Goal: Navigation & Orientation: Understand site structure

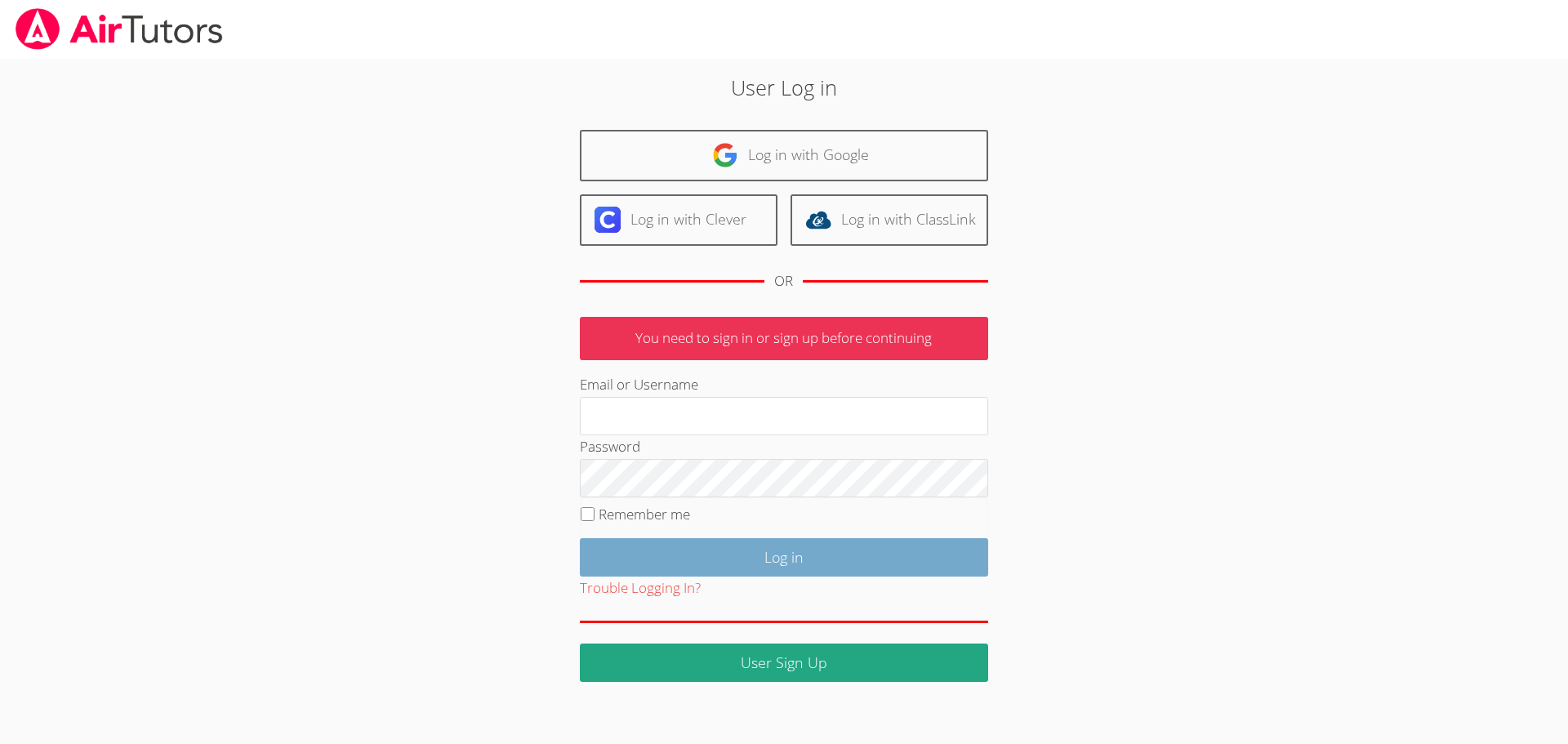
type input "[EMAIL_ADDRESS][DOMAIN_NAME]"
click at [748, 554] on input "Log in" at bounding box center [784, 557] width 409 height 39
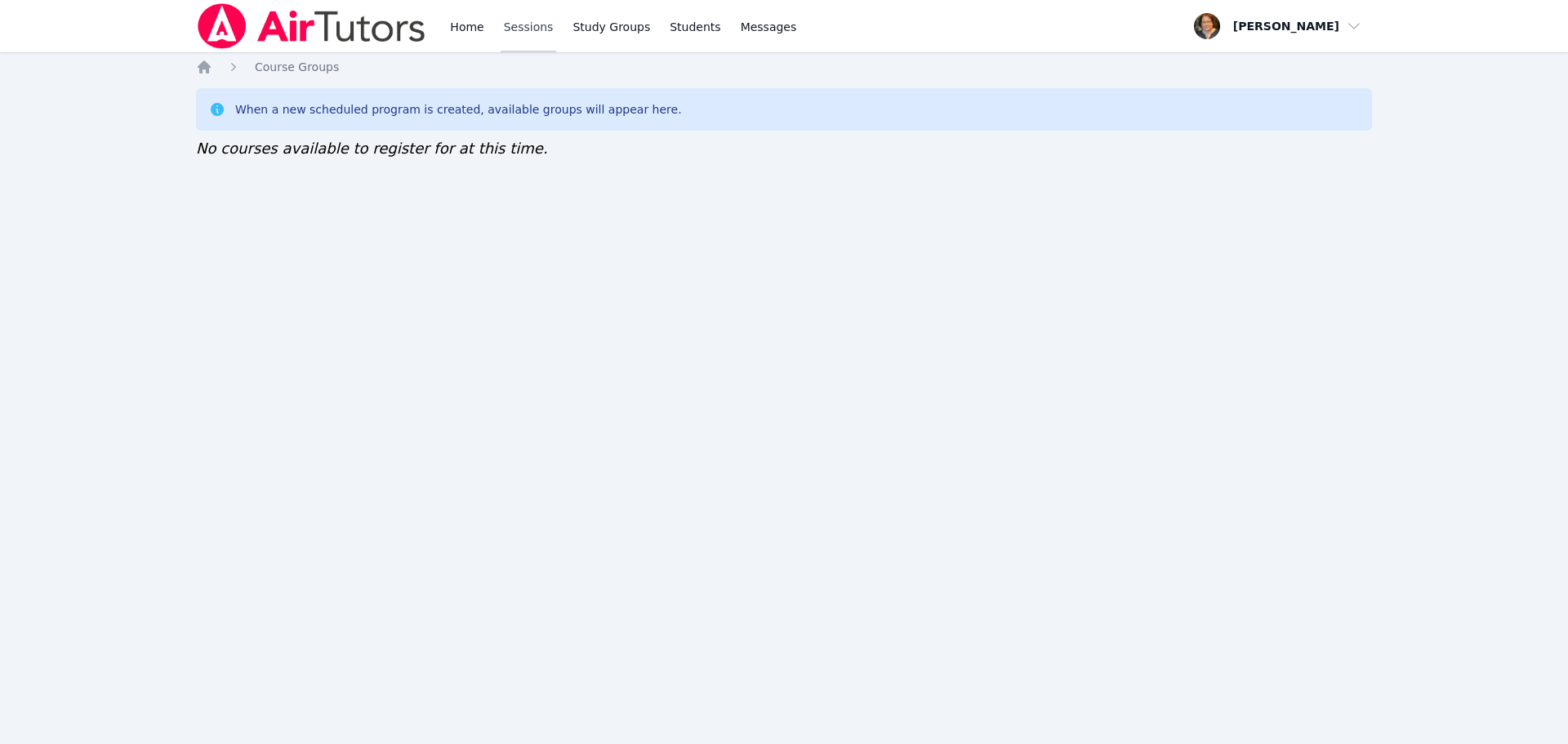
click at [531, 23] on link "Sessions" at bounding box center [528, 26] width 57 height 52
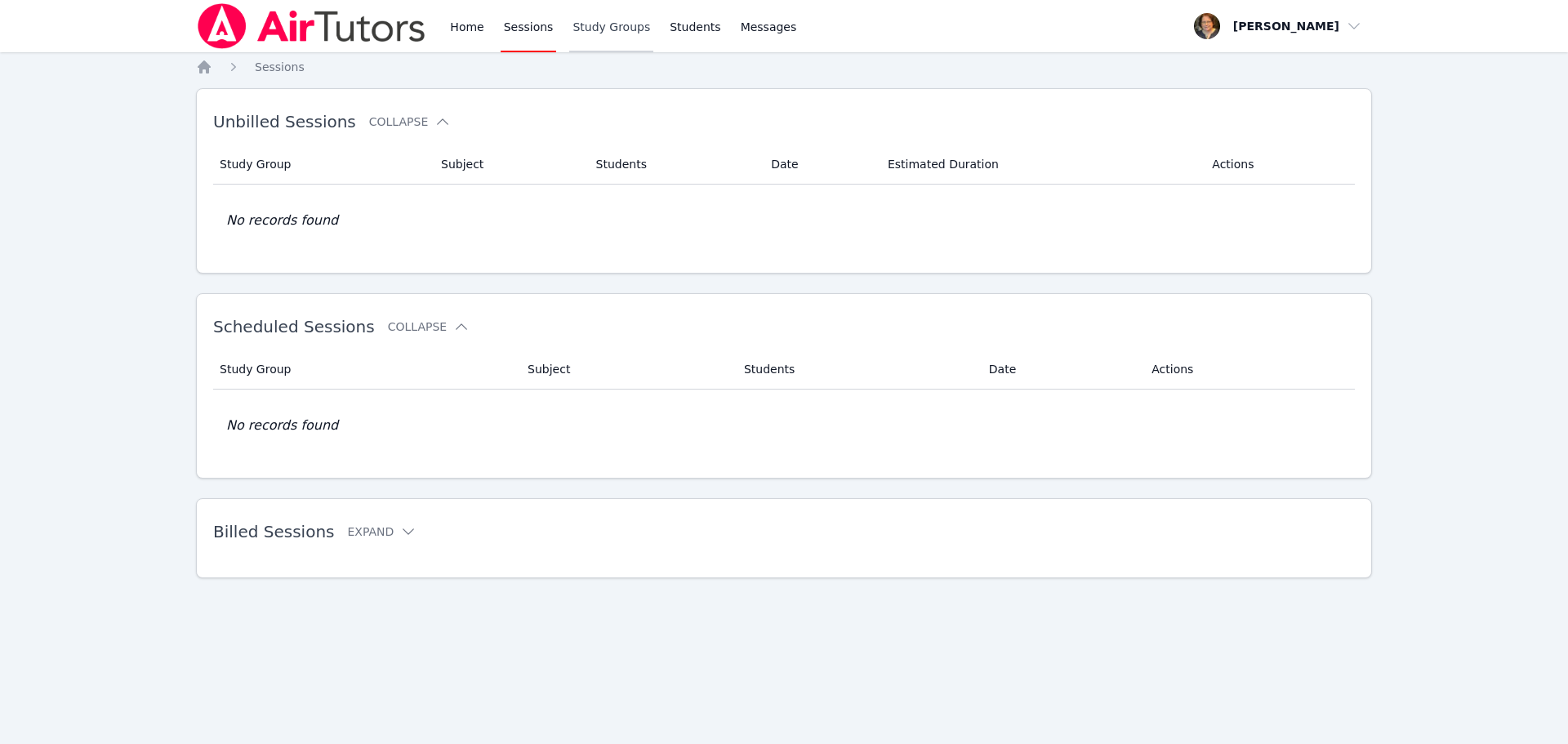
click at [580, 30] on link "Study Groups" at bounding box center [611, 26] width 85 height 52
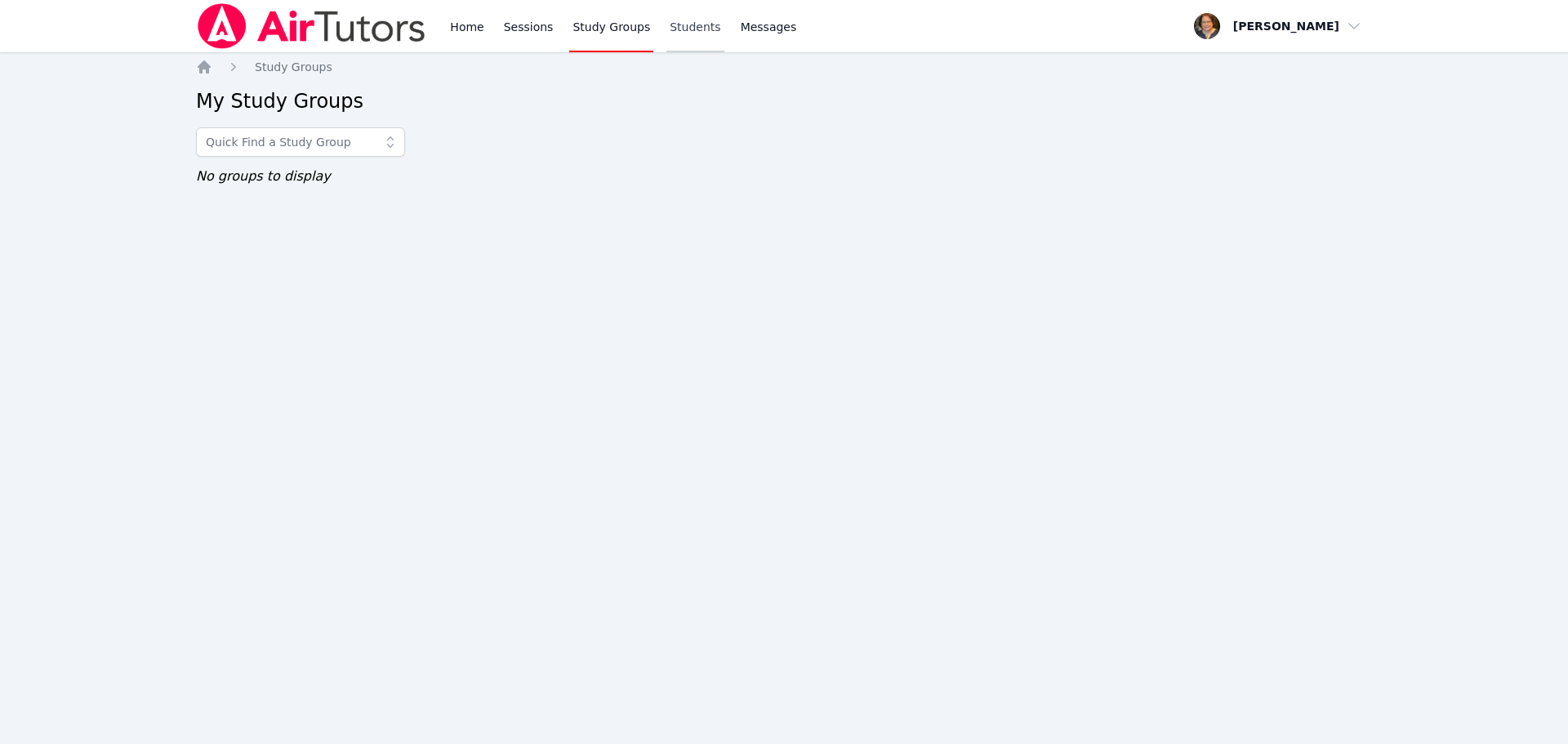
click at [666, 29] on link "Students" at bounding box center [695, 26] width 57 height 52
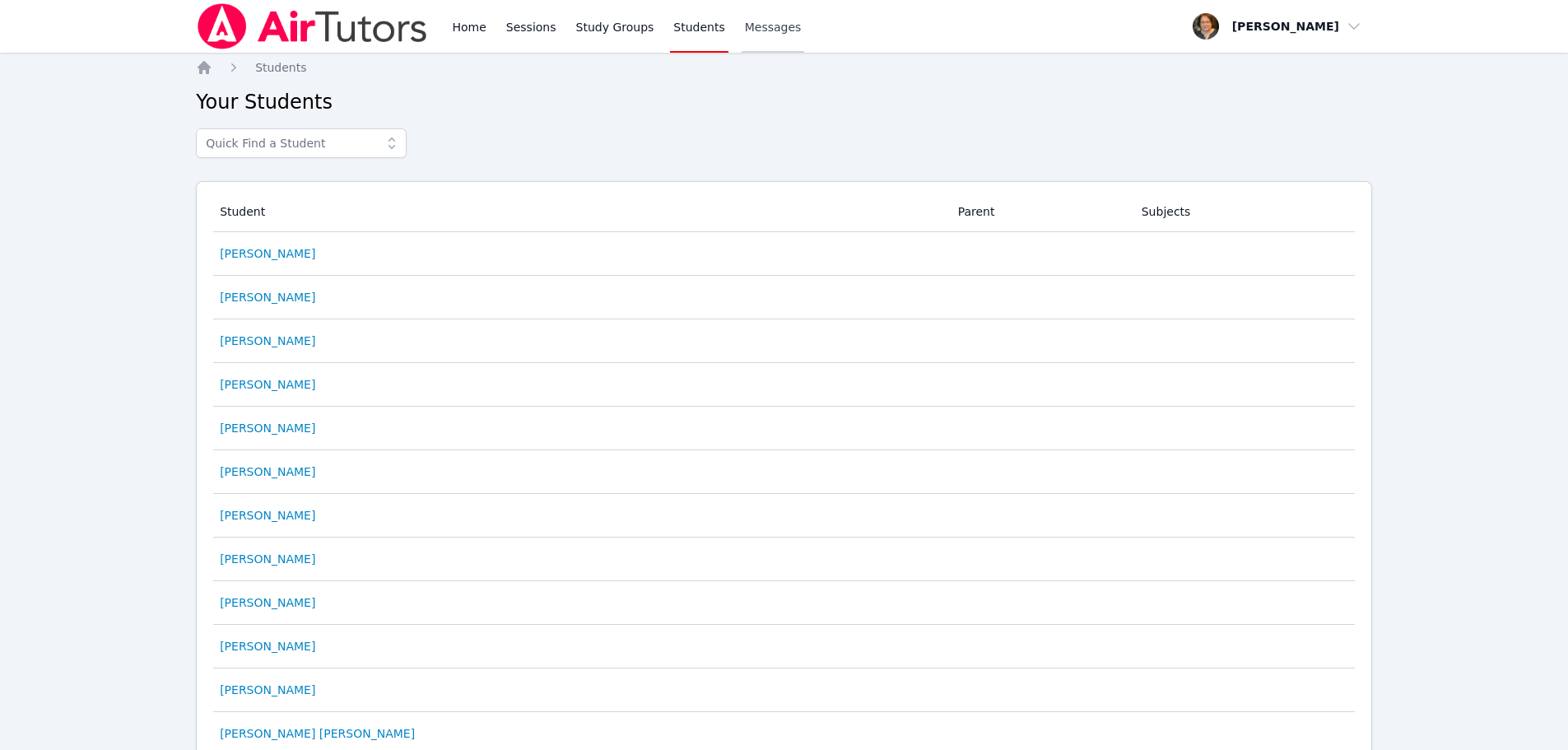
click at [745, 21] on span "Messages" at bounding box center [773, 27] width 57 height 17
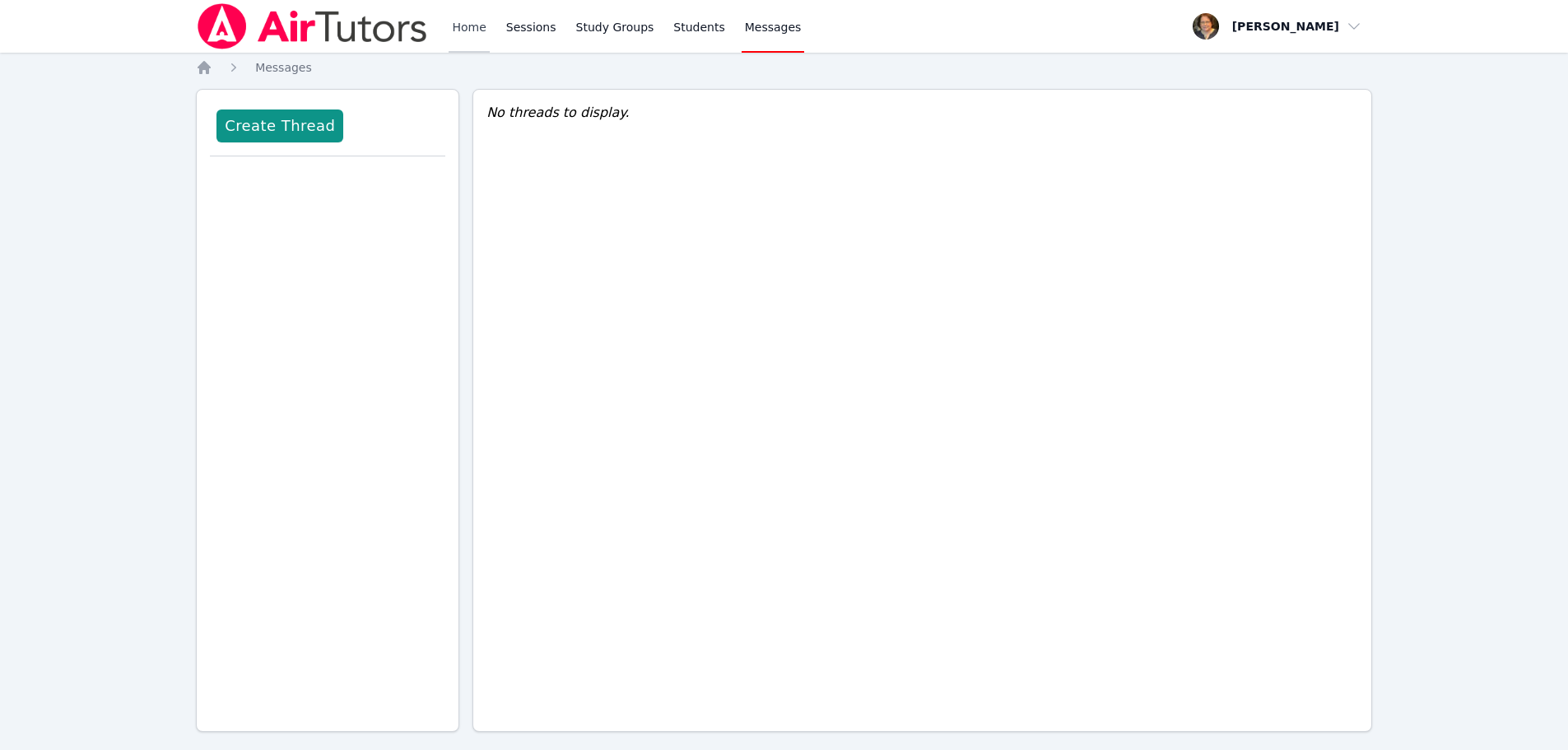
click at [466, 31] on link "Home" at bounding box center [468, 26] width 41 height 53
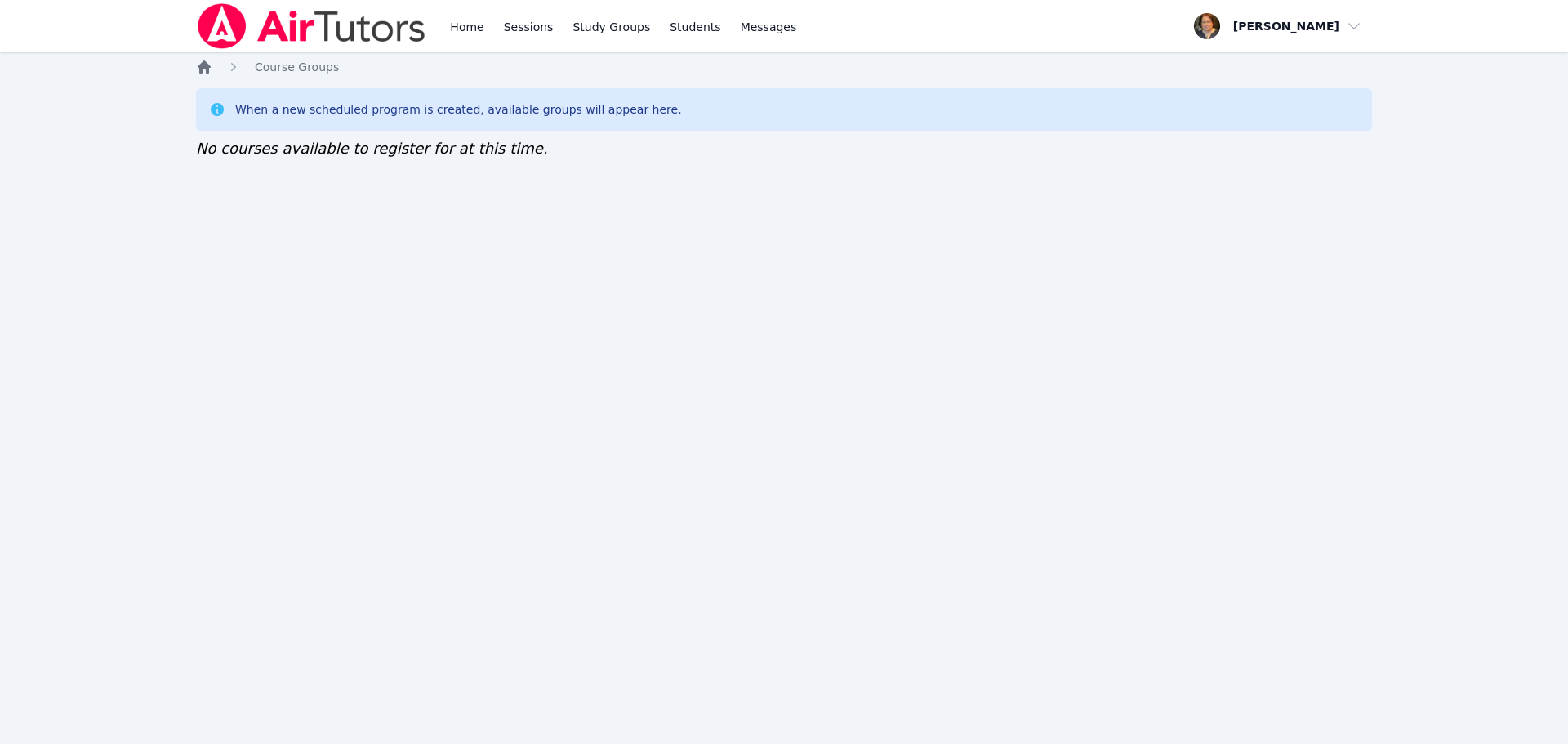
click at [198, 66] on icon "Breadcrumb" at bounding box center [204, 67] width 16 height 16
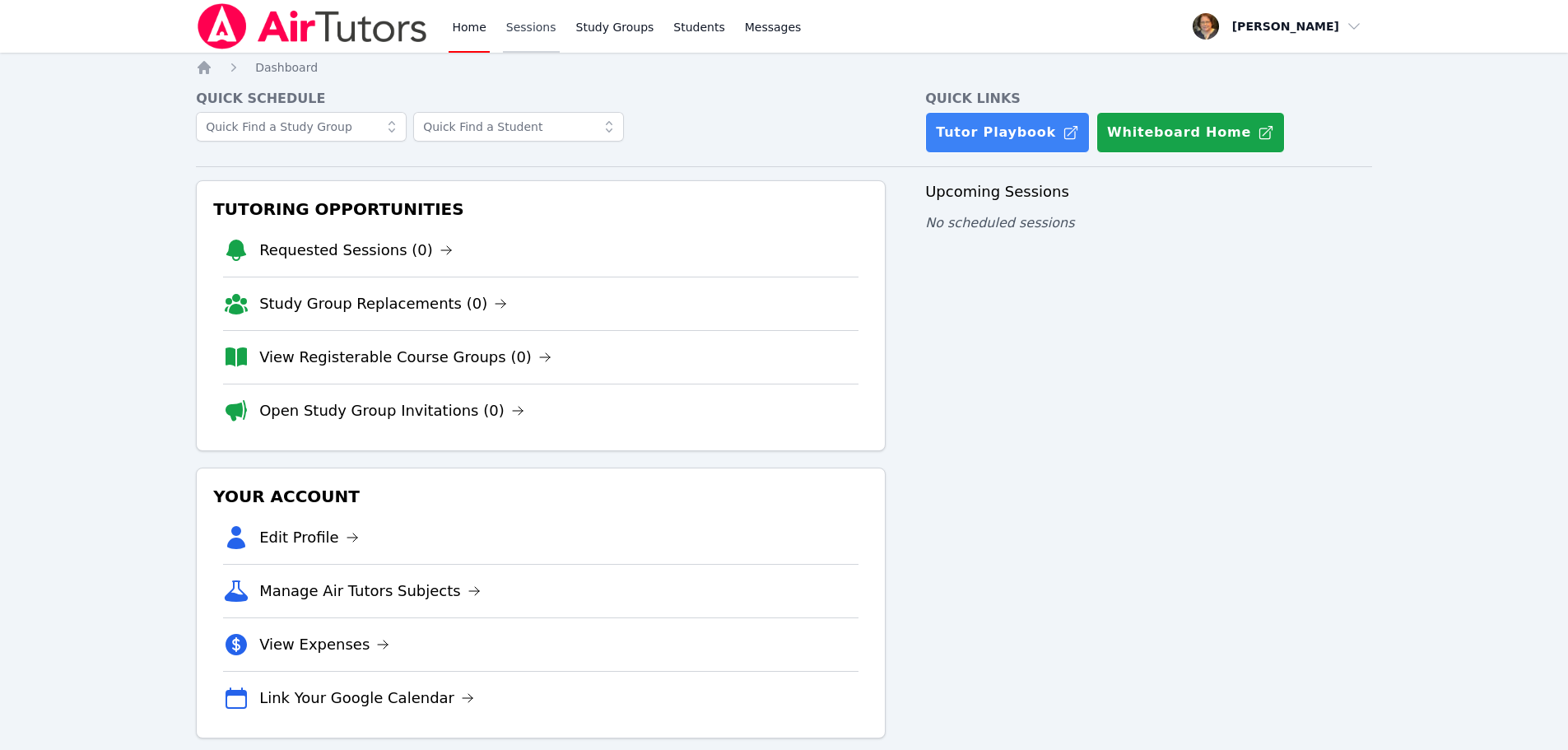
click at [525, 21] on link "Sessions" at bounding box center [531, 26] width 57 height 53
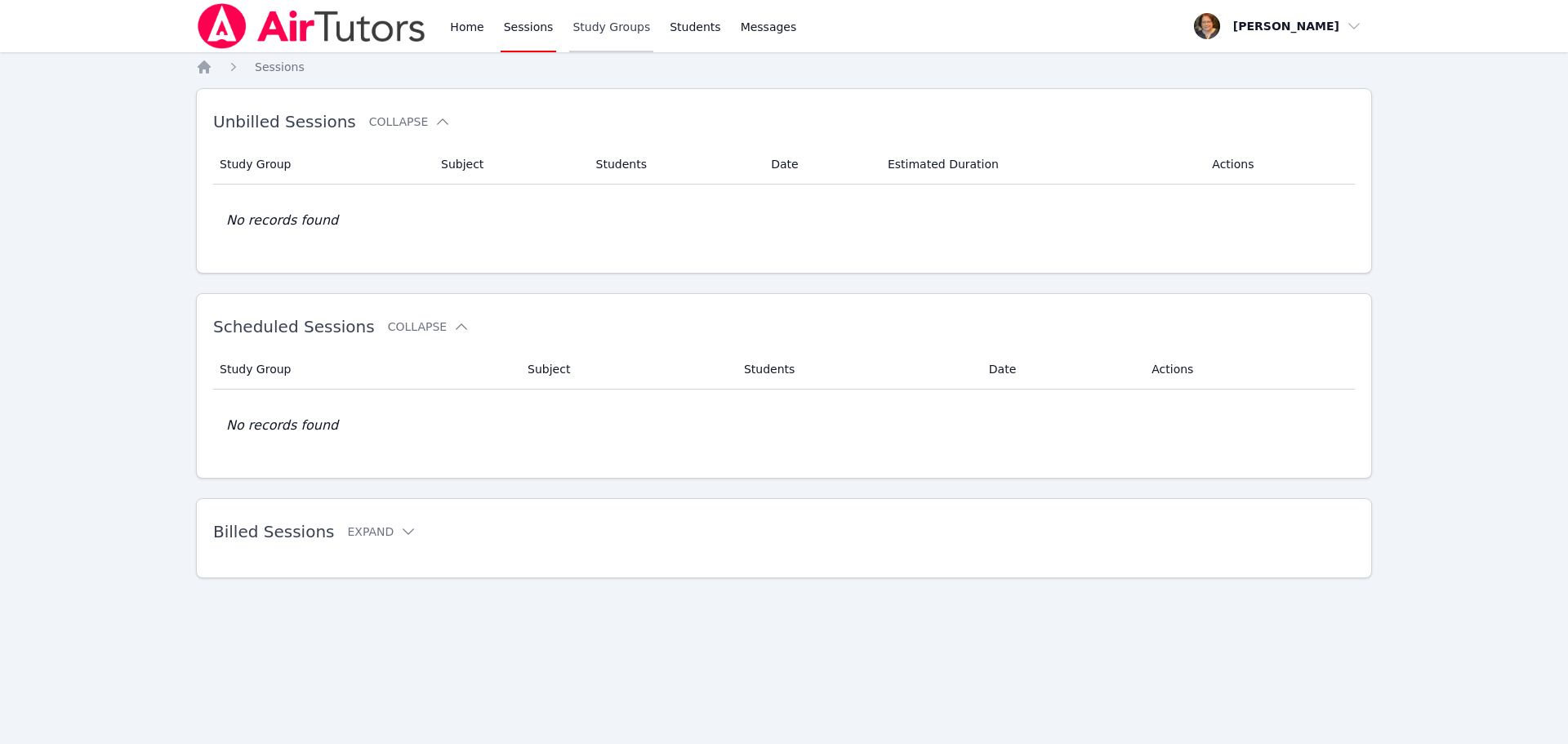
click at [610, 26] on link "Study Groups" at bounding box center [611, 26] width 85 height 52
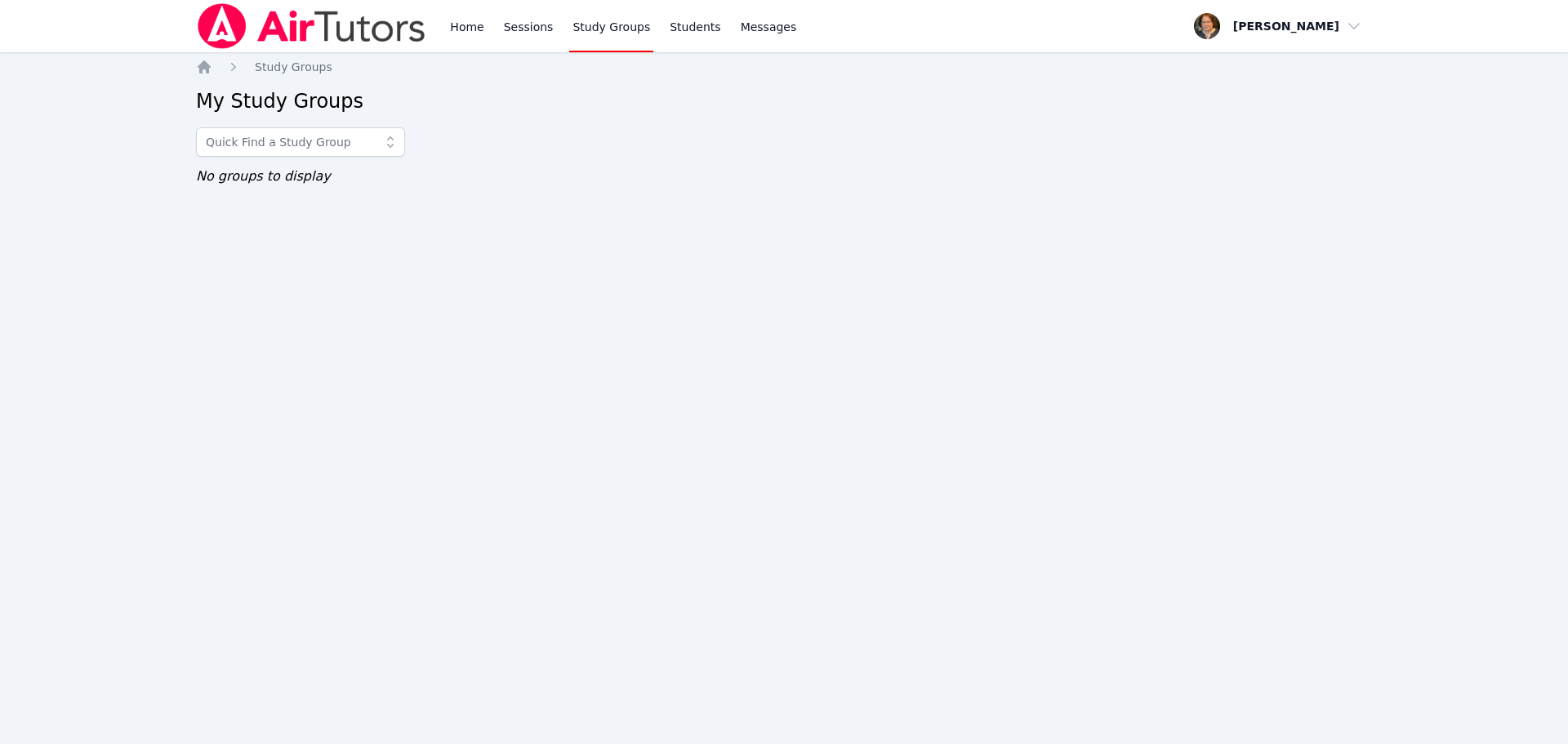
click at [785, 28] on div "Home Sessions Study Groups Students Messages Open user menu Ellen Grod Open mai…" at bounding box center [784, 26] width 1176 height 52
click at [255, 36] on img at bounding box center [312, 26] width 231 height 46
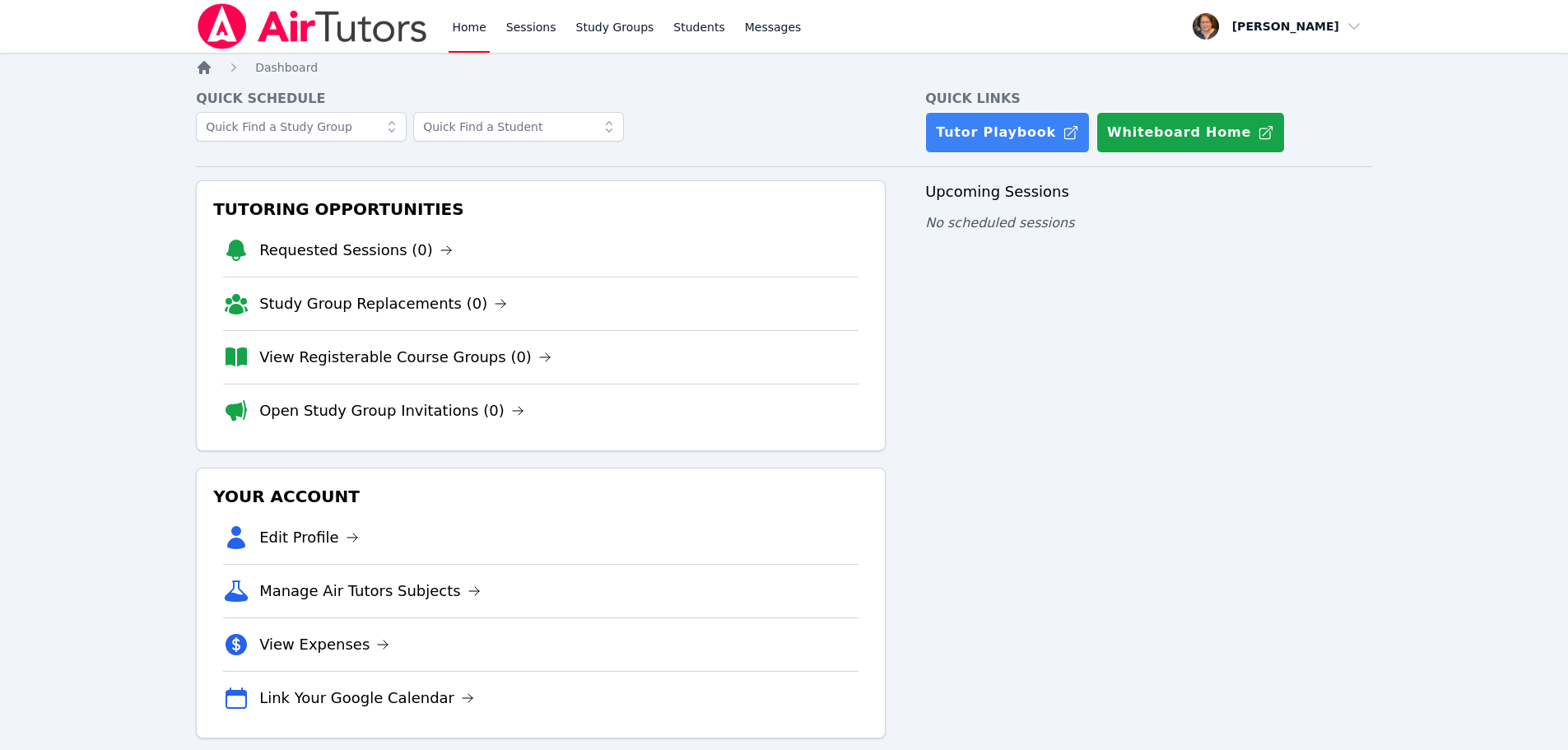
click at [198, 73] on icon "Breadcrumb" at bounding box center [204, 68] width 17 height 17
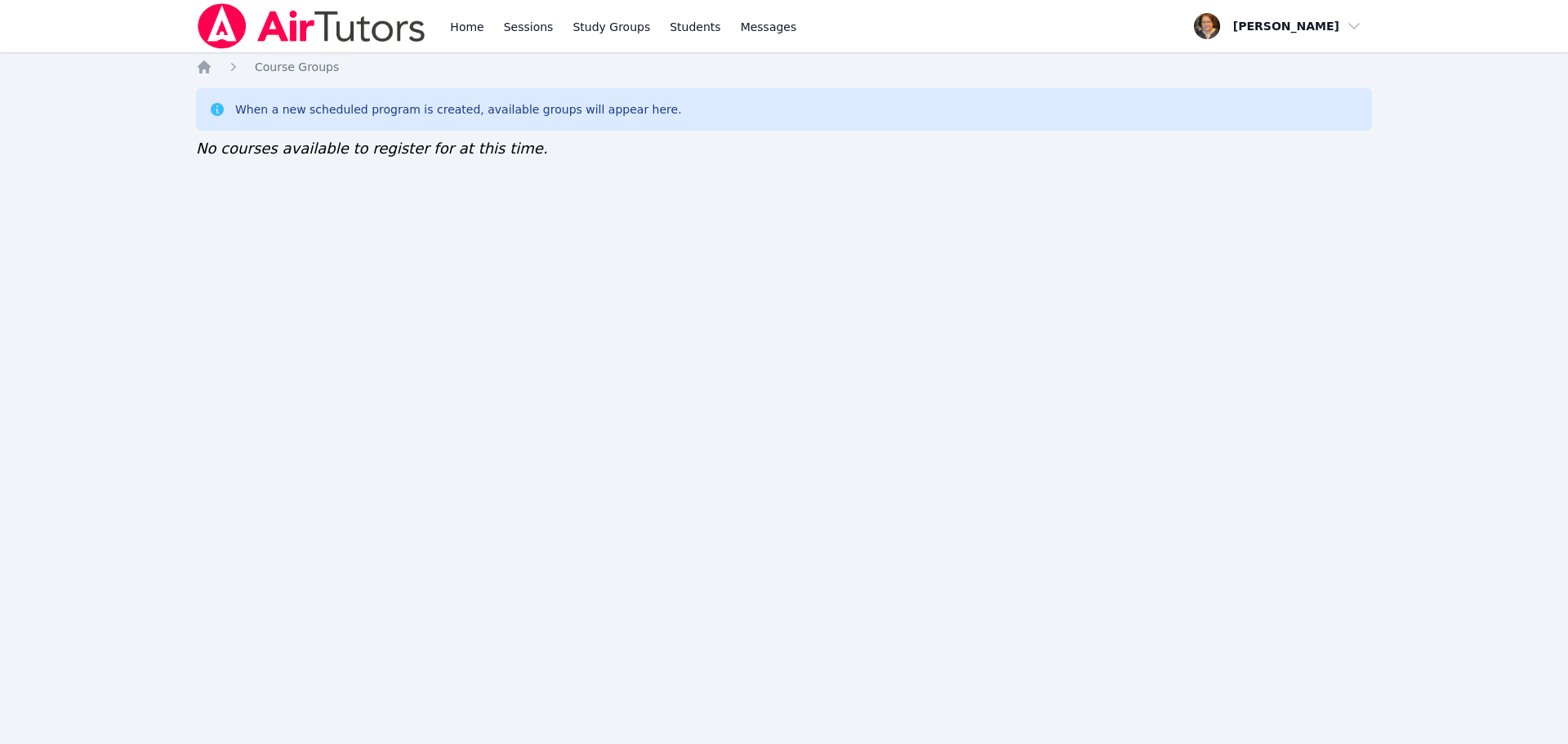
drag, startPoint x: 1460, startPoint y: 0, endPoint x: 744, endPoint y: 257, distance: 760.7
click at [744, 257] on div "Home Sessions Study Groups Students Messages Open user menu Ellen Grod Open mai…" at bounding box center [784, 372] width 1568 height 744
drag, startPoint x: 1206, startPoint y: 4, endPoint x: 913, endPoint y: 171, distance: 337.3
click at [913, 171] on div "Home Course Groups When a new scheduled program is created, available groups wi…" at bounding box center [784, 126] width 1176 height 134
drag, startPoint x: 1557, startPoint y: 3, endPoint x: 1171, endPoint y: 146, distance: 411.6
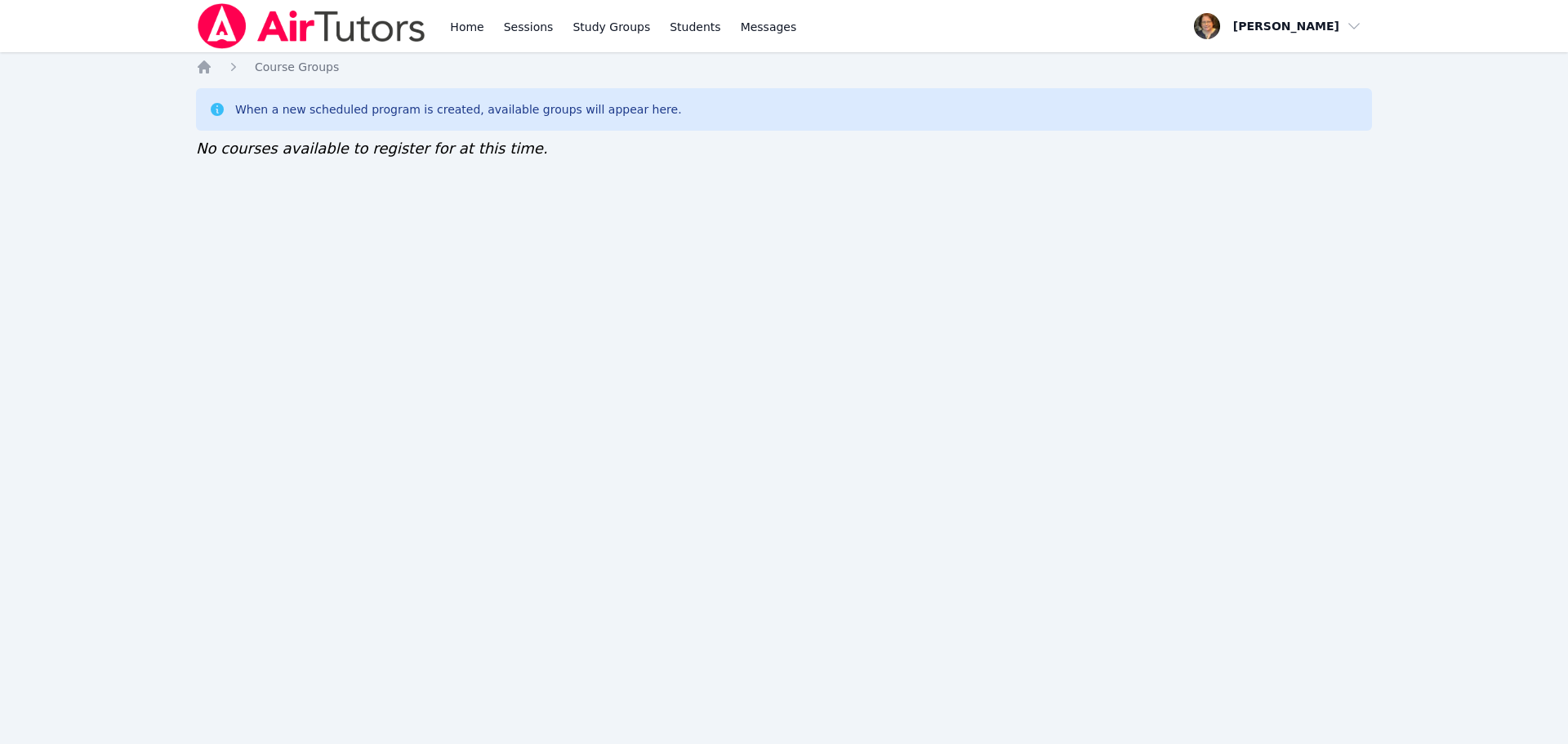
click at [1171, 146] on div "When a new scheduled program is created, available groups will appear here. No …" at bounding box center [784, 124] width 1176 height 72
